Goal: Check status: Check status

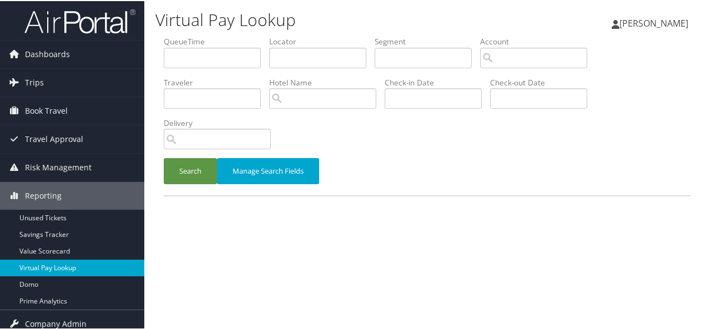
click at [60, 266] on link "Virtual Pay Lookup" at bounding box center [72, 266] width 144 height 17
click at [326, 53] on input "text" at bounding box center [317, 57] width 97 height 21
paste input "MGTQPW"
type input "MGTQPW"
click at [195, 169] on button "Search" at bounding box center [190, 170] width 53 height 26
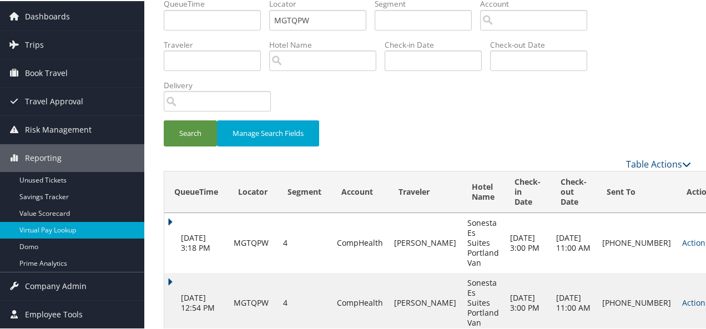
scroll to position [63, 0]
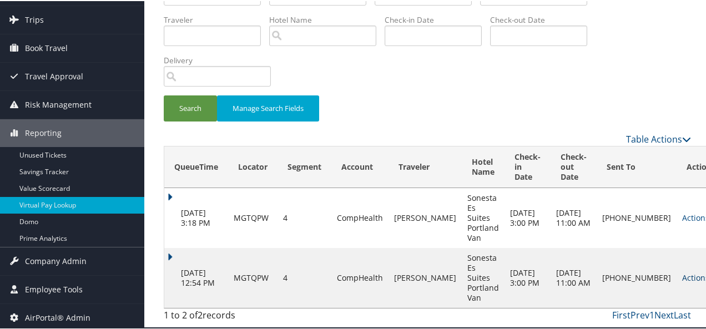
click at [682, 271] on link "Actions" at bounding box center [699, 276] width 35 height 11
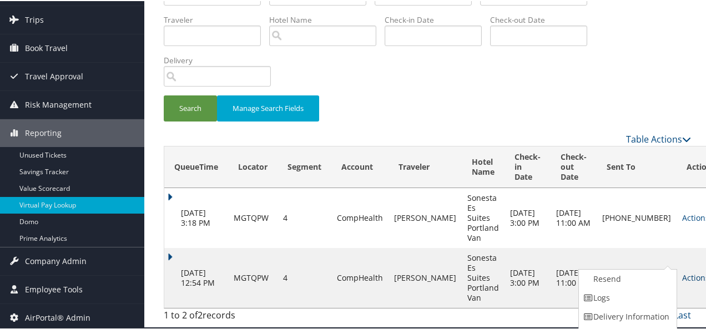
scroll to position [78, 0]
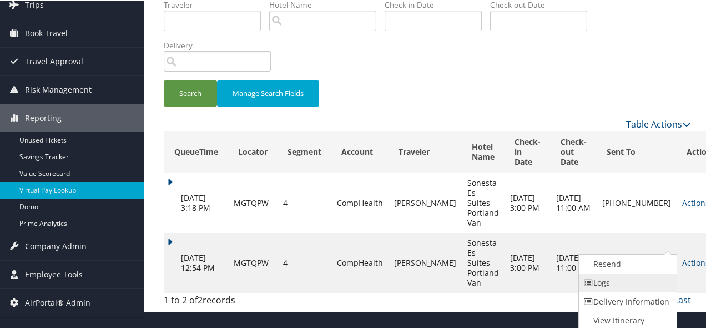
click at [601, 281] on link "Logs" at bounding box center [626, 281] width 95 height 19
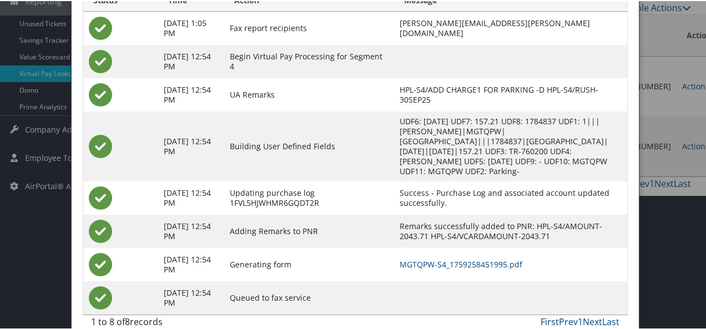
scroll to position [208, 0]
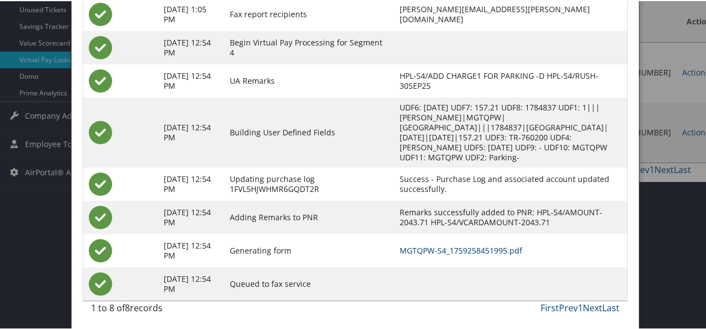
click at [463, 245] on link "MGTQPW-S4_1759258451995.pdf" at bounding box center [460, 249] width 123 height 11
